Goal: Task Accomplishment & Management: Use online tool/utility

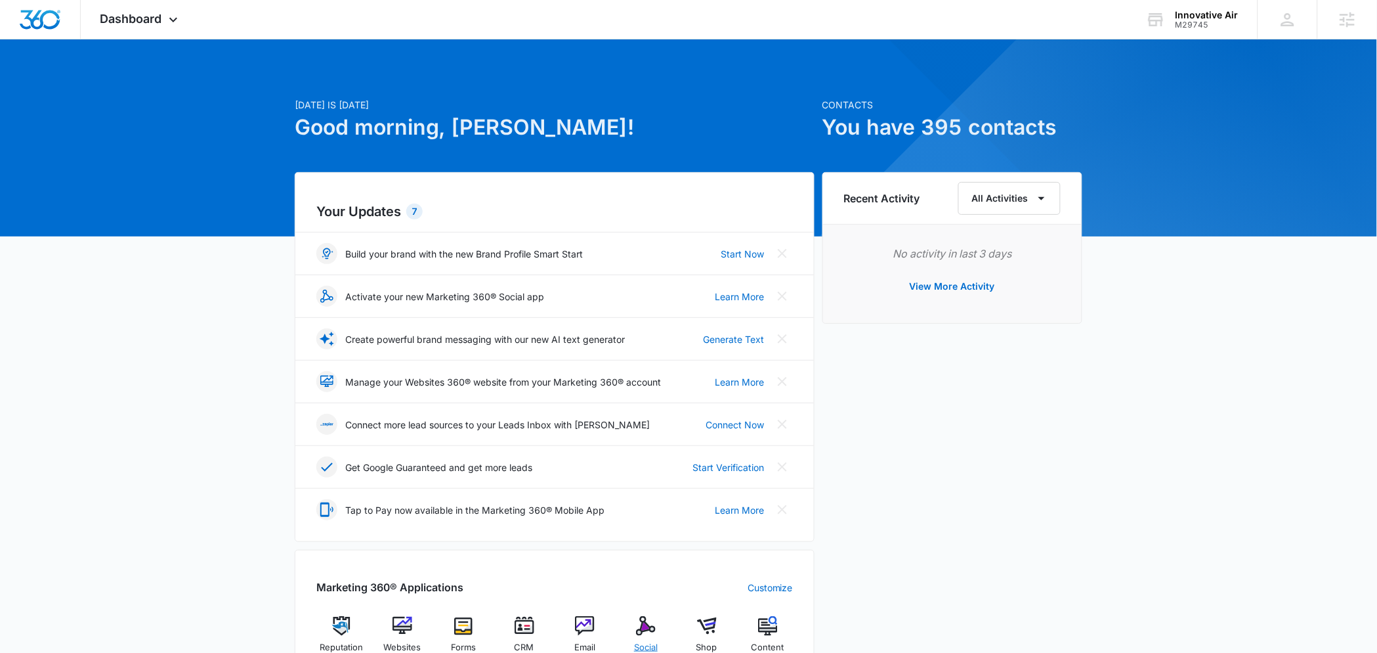
click at [637, 628] on img at bounding box center [646, 626] width 20 height 20
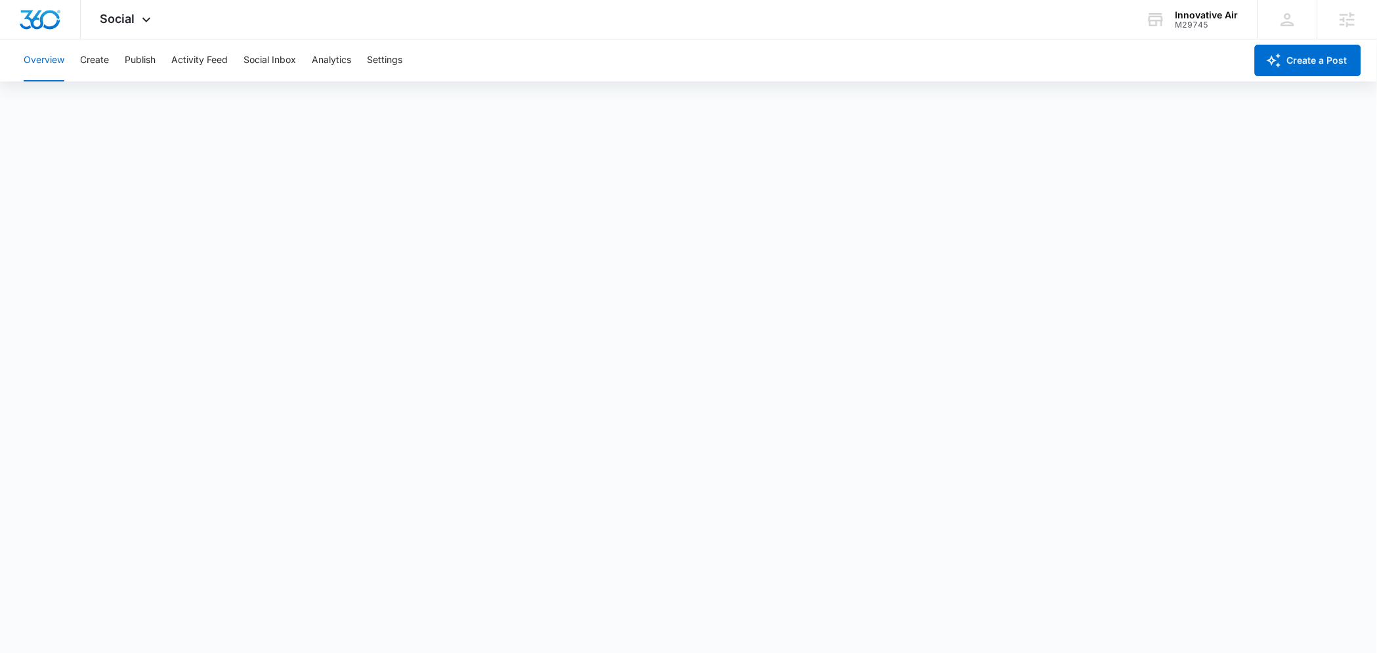
click at [114, 64] on div "Overview Create Publish Activity Feed Social Inbox Analytics Settings" at bounding box center [631, 60] width 1230 height 42
click at [106, 62] on button "Create" at bounding box center [94, 60] width 29 height 42
click at [1211, 20] on div "M29745" at bounding box center [1207, 24] width 63 height 9
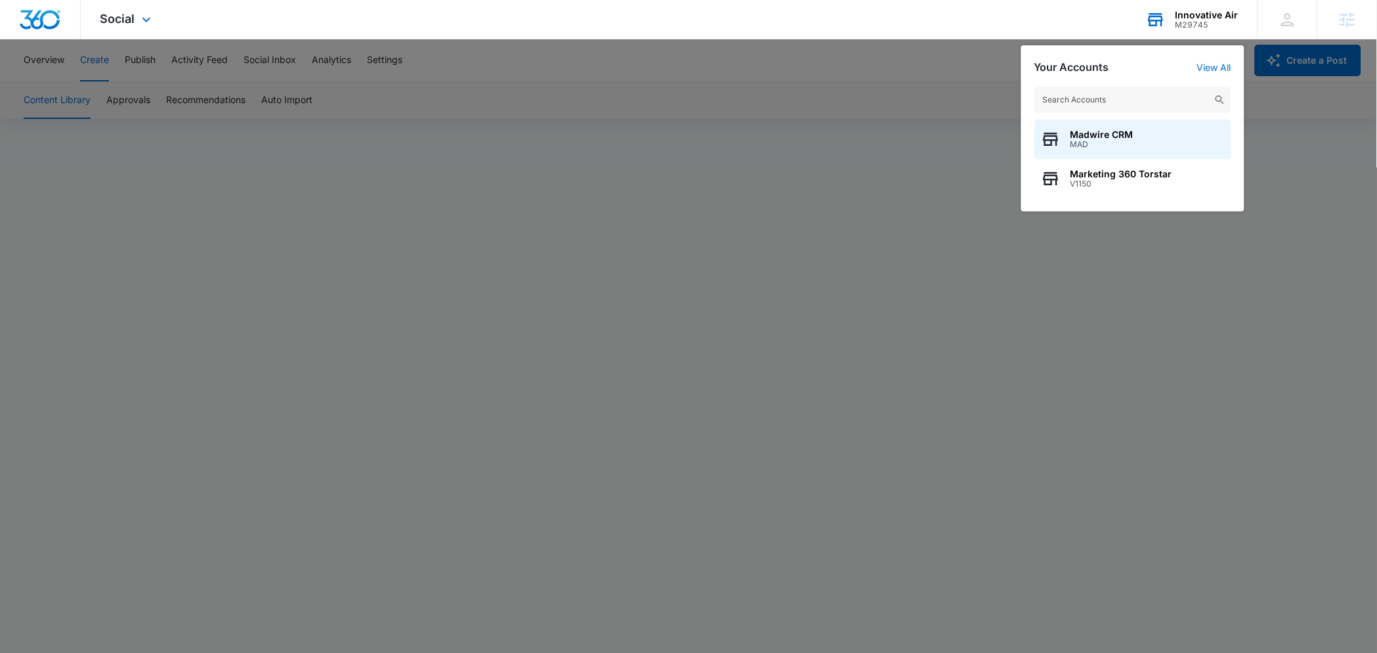
click at [1069, 105] on input "text" at bounding box center [1133, 100] width 197 height 26
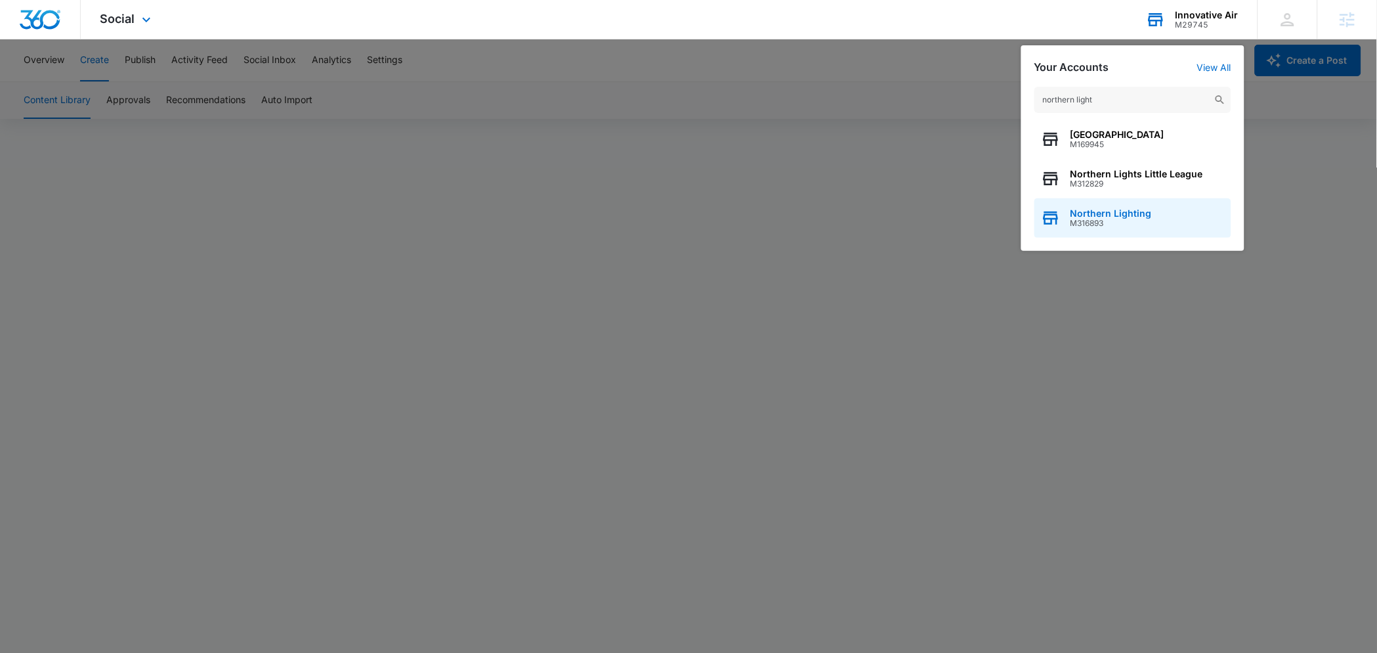
type input "northern light"
click at [1087, 215] on span "Northern Lighting" at bounding box center [1111, 213] width 81 height 11
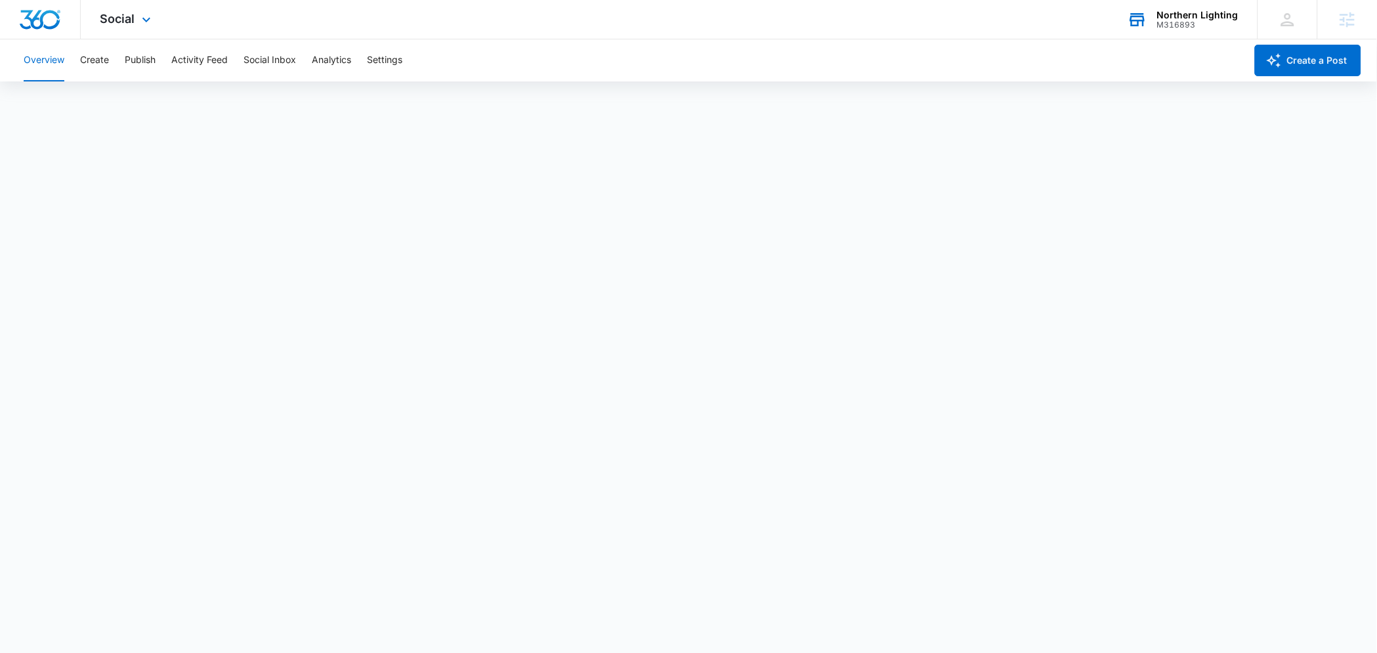
drag, startPoint x: 163, startPoint y: 24, endPoint x: 186, endPoint y: 24, distance: 23.0
click at [1240, 37] on div "Northern Lighting M316893 Your Accounts View All" at bounding box center [1183, 19] width 150 height 39
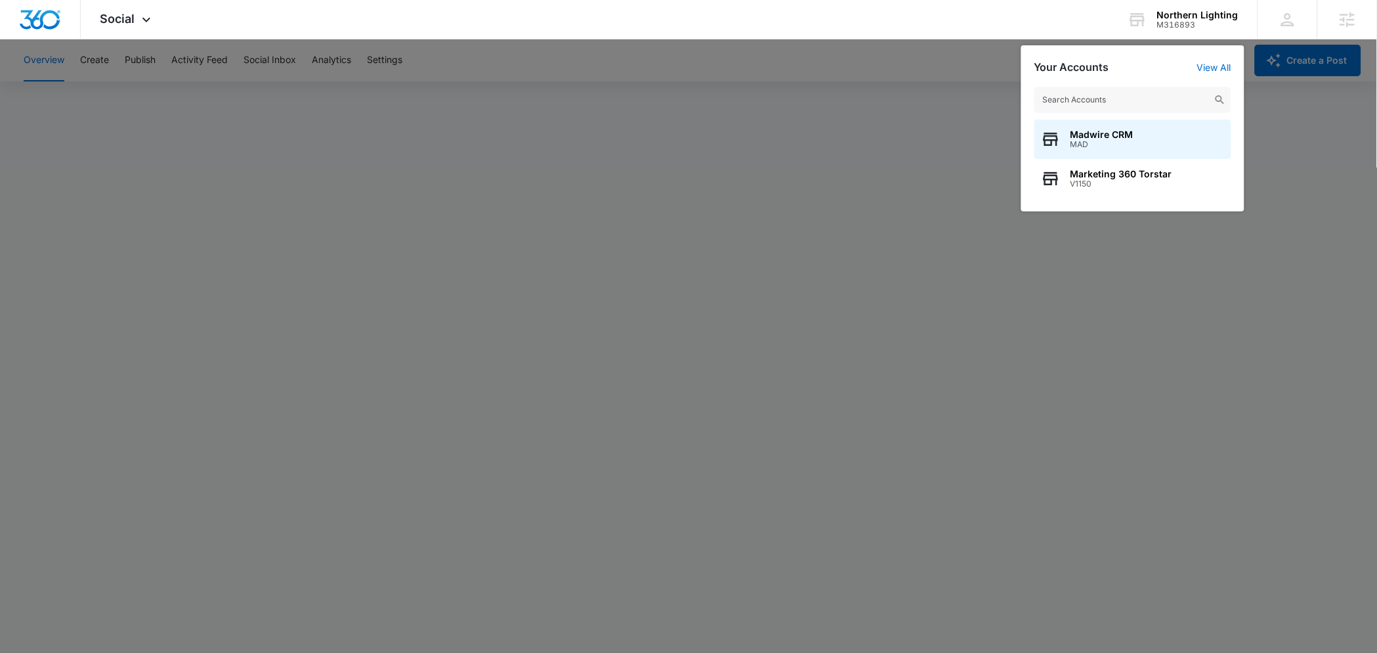
click at [1093, 118] on div "Madwire CRM MAD Marketing 360 Torstar V1150" at bounding box center [1133, 143] width 223 height 138
click at [1098, 101] on input "text" at bounding box center [1133, 100] width 197 height 26
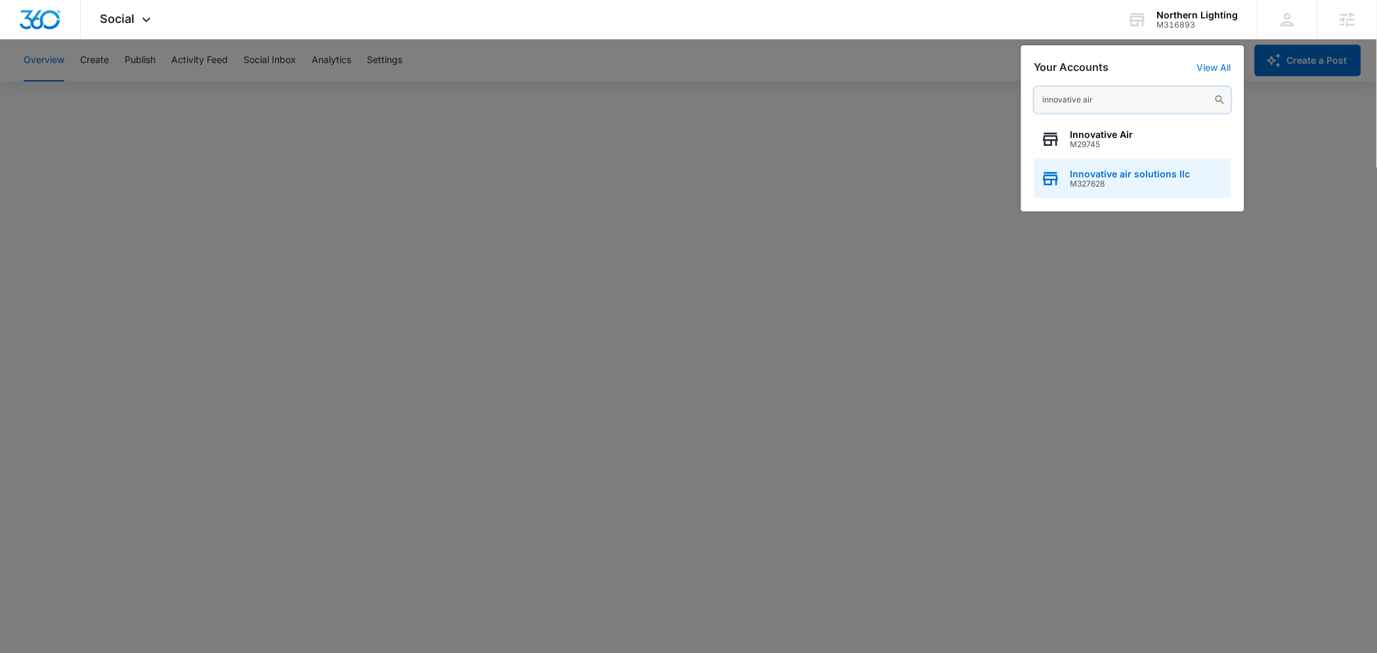
type input "innovative air"
click at [1142, 170] on span "Innovative air solutions llc" at bounding box center [1131, 174] width 120 height 11
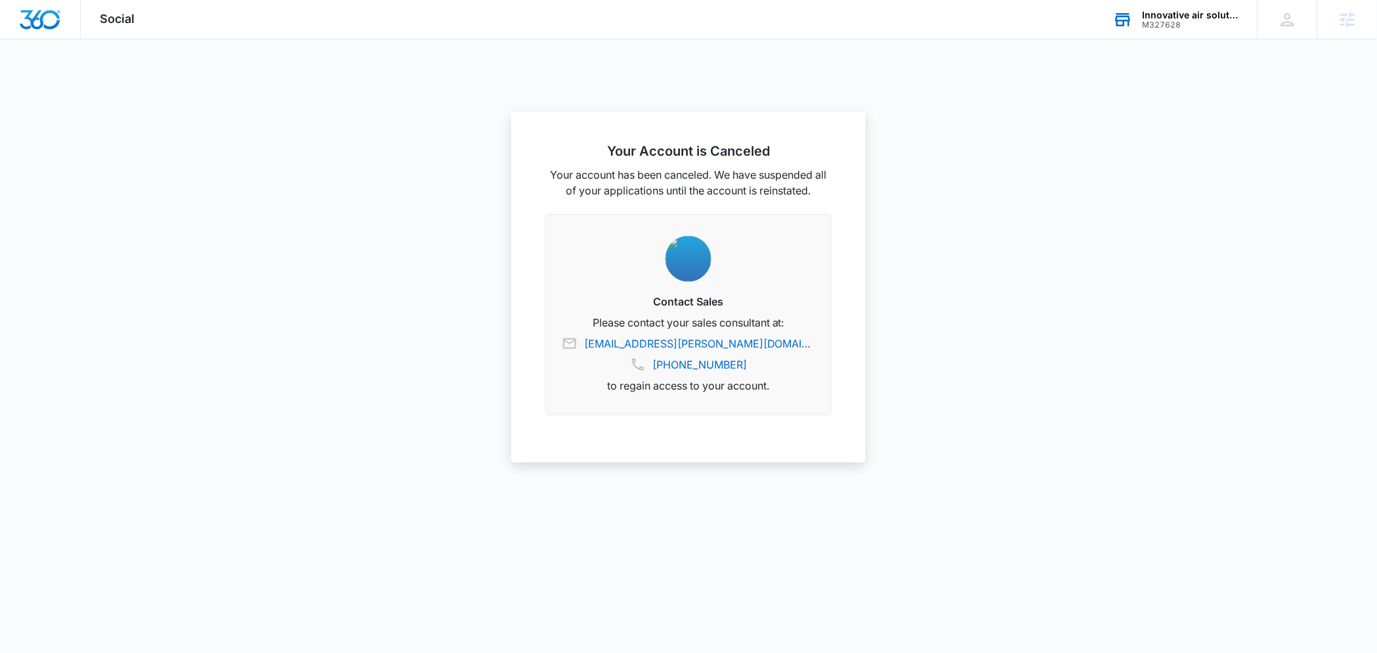
click at [1169, 28] on div "M327628" at bounding box center [1191, 24] width 96 height 9
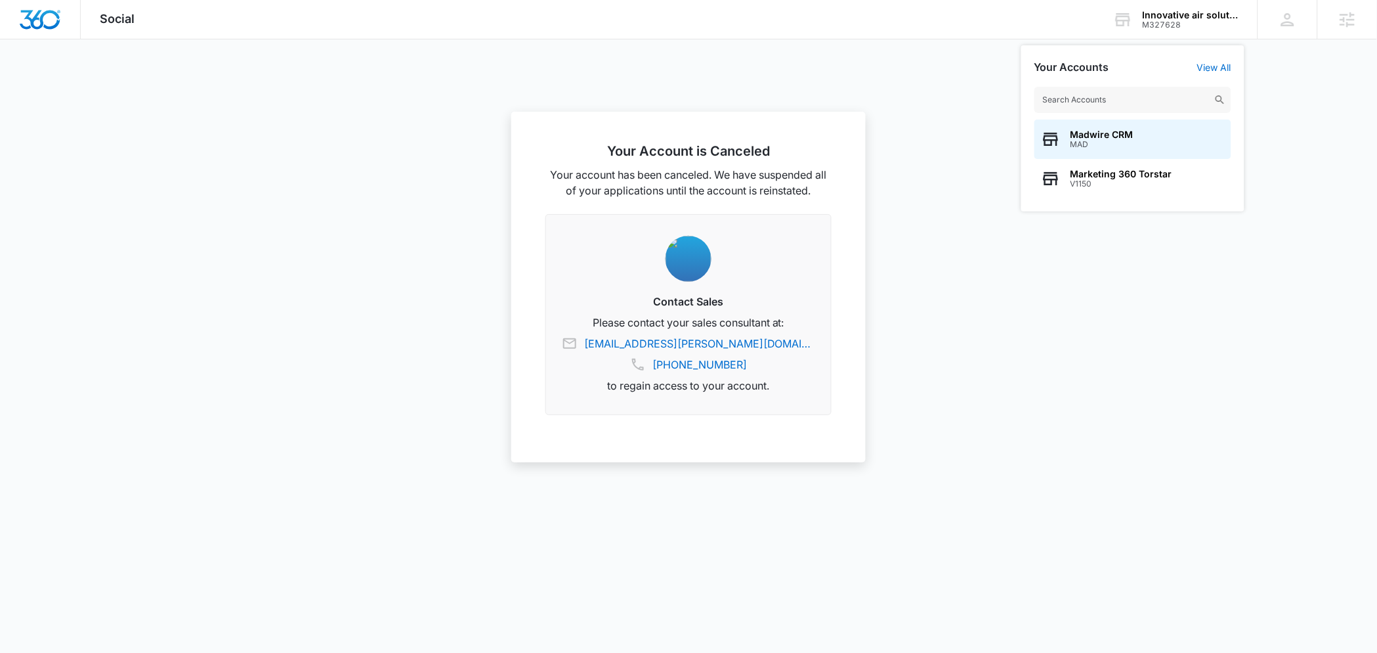
click at [1064, 106] on input "text" at bounding box center [1133, 100] width 197 height 26
type input "innovative air"
click at [1100, 128] on div "Innovative Air M29745" at bounding box center [1133, 138] width 197 height 39
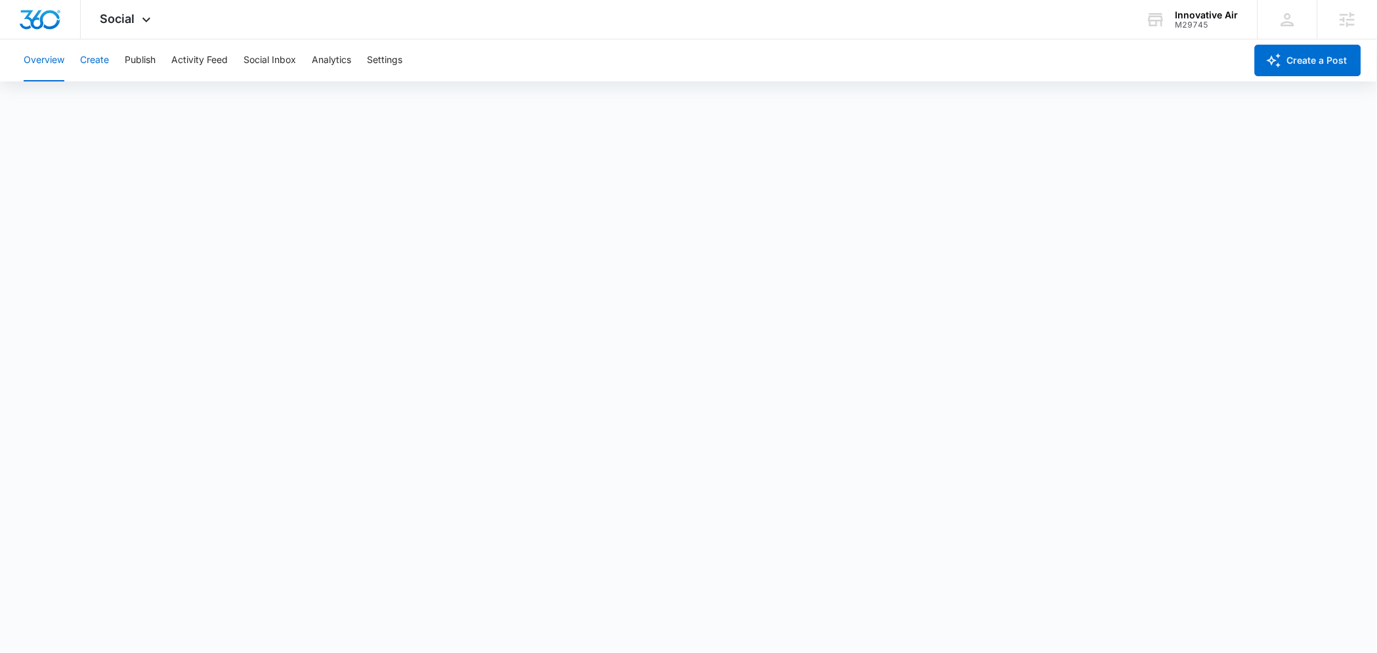
click at [94, 60] on button "Create" at bounding box center [94, 60] width 29 height 42
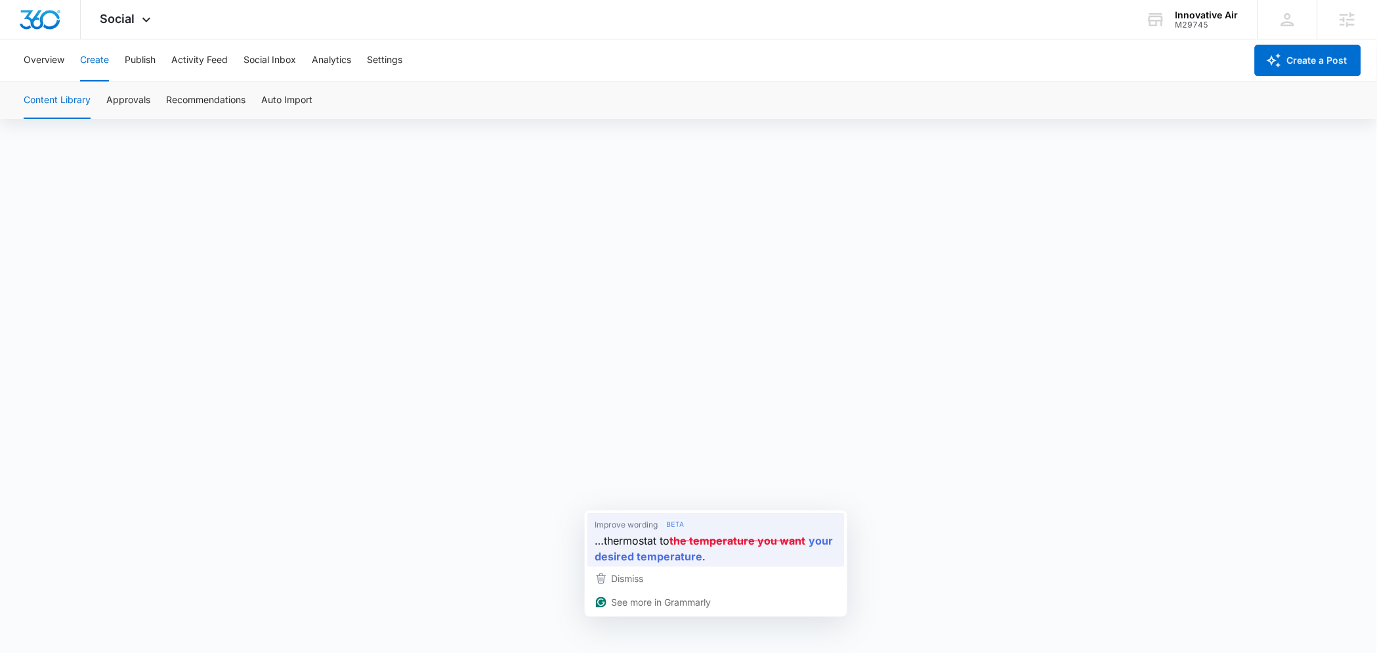
scroll to position [10, 0]
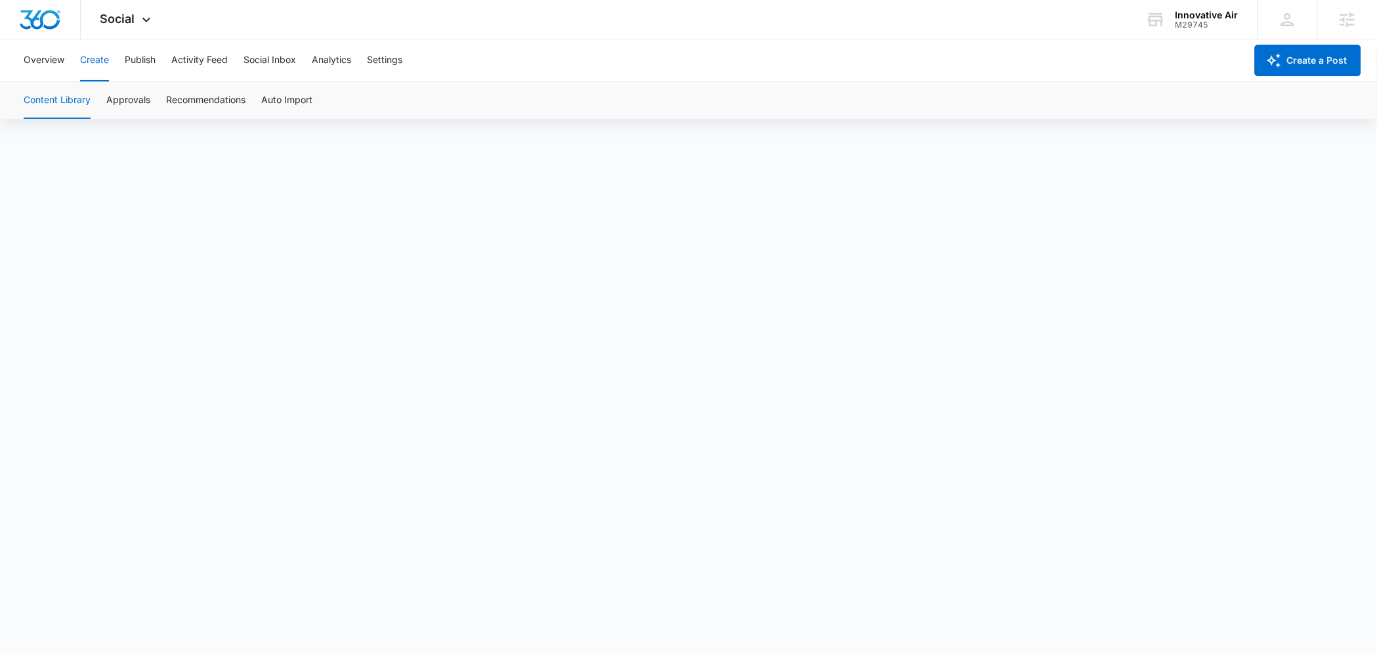
click at [109, 58] on button "Create" at bounding box center [94, 60] width 29 height 42
click at [135, 102] on button "Approvals" at bounding box center [128, 100] width 44 height 37
